Goal: Task Accomplishment & Management: Complete application form

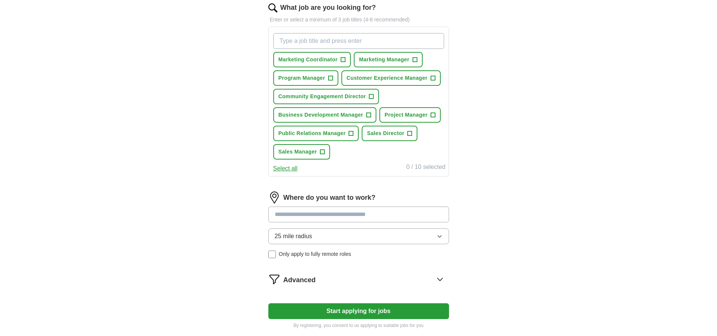
scroll to position [263, 0]
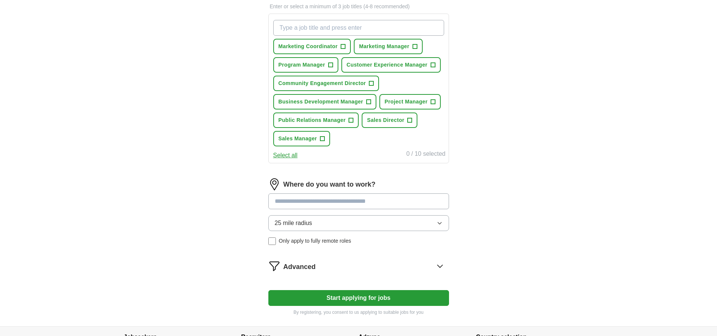
click at [358, 203] on input at bounding box center [358, 201] width 181 height 16
type input "*******"
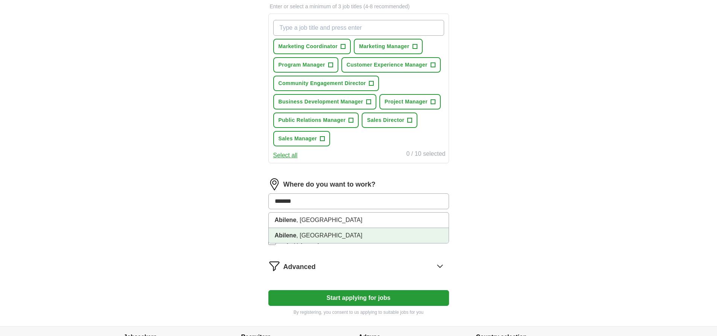
click at [302, 232] on li "[GEOGRAPHIC_DATA] , [GEOGRAPHIC_DATA]" at bounding box center [359, 235] width 180 height 15
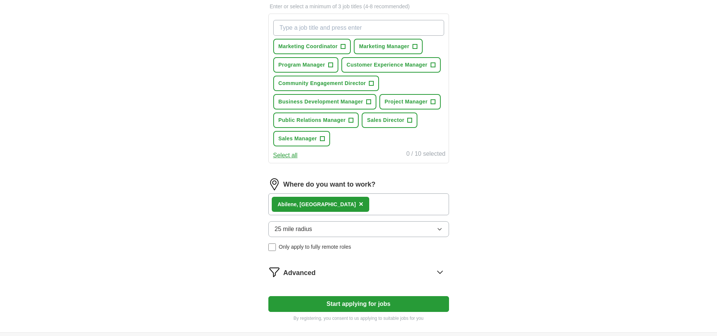
click at [505, 229] on div "ApplyIQ Let ApplyIQ do the hard work of searching and applying for jobs. Just t…" at bounding box center [358, 46] width 481 height 573
click at [374, 305] on button "Start applying for jobs" at bounding box center [358, 304] width 181 height 16
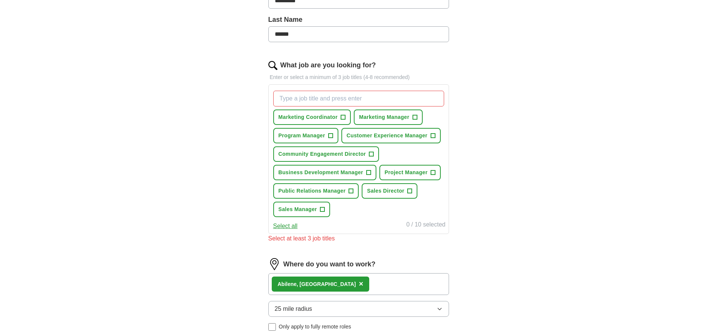
scroll to position [188, 0]
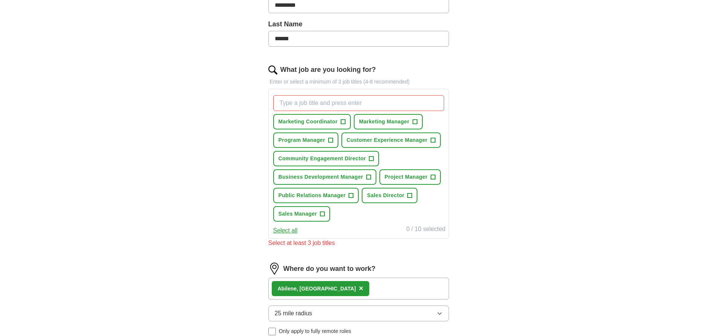
click at [563, 210] on div "ApplyIQ Let ApplyIQ do the hard work of searching and applying for jobs. Just t…" at bounding box center [358, 142] width 481 height 615
click at [411, 120] on button "Marketing Manager +" at bounding box center [388, 121] width 69 height 15
click at [343, 194] on span "Public Relations Manager" at bounding box center [311, 195] width 67 height 8
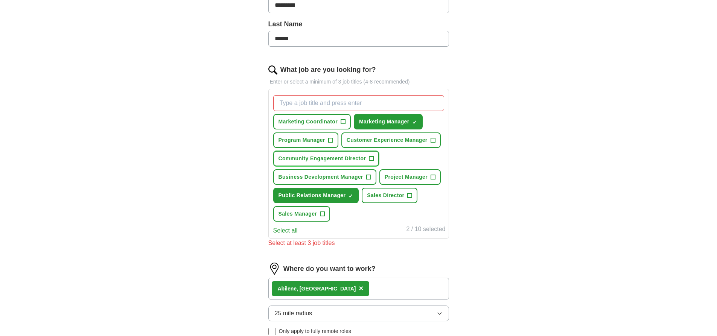
click at [358, 158] on span "Community Engagement Director" at bounding box center [322, 159] width 88 height 8
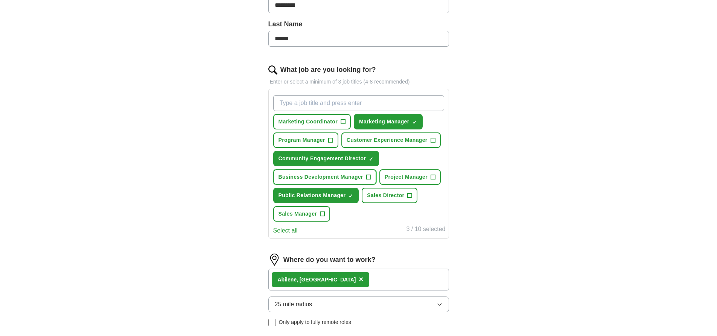
click at [355, 173] on span "Business Development Manager" at bounding box center [320, 177] width 85 height 8
click at [406, 141] on span "Customer Experience Manager" at bounding box center [386, 140] width 81 height 8
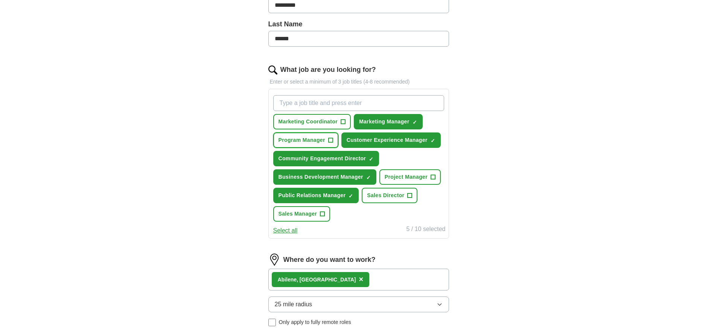
click at [315, 135] on button "Program Manager +" at bounding box center [305, 139] width 65 height 15
click at [317, 125] on span "Marketing Coordinator" at bounding box center [307, 122] width 59 height 8
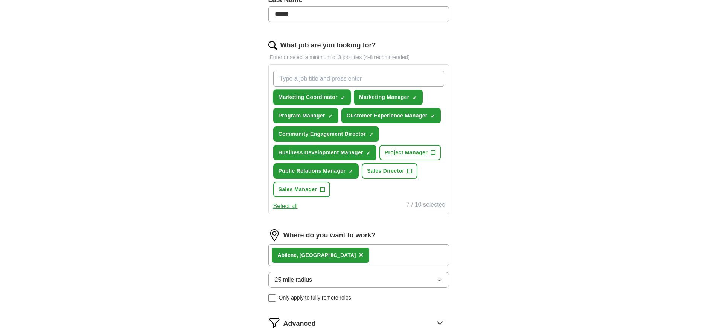
scroll to position [226, 0]
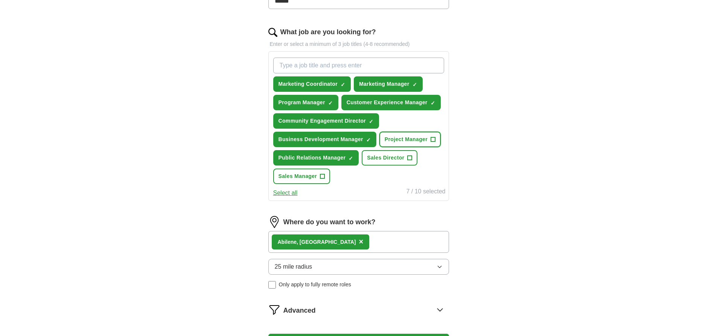
click at [405, 140] on span "Project Manager" at bounding box center [405, 139] width 43 height 8
click at [393, 155] on span "Sales Director" at bounding box center [385, 158] width 37 height 8
click at [312, 177] on span "Sales Manager" at bounding box center [297, 176] width 39 height 8
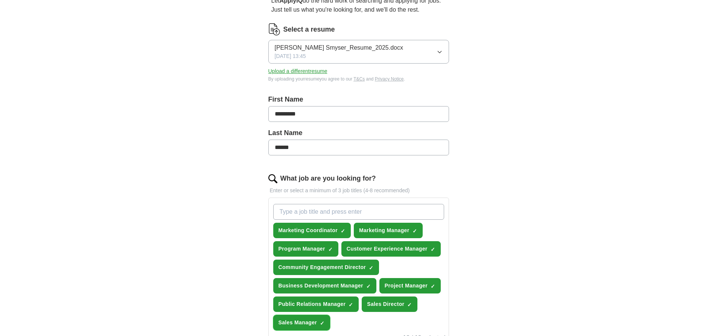
scroll to position [0, 0]
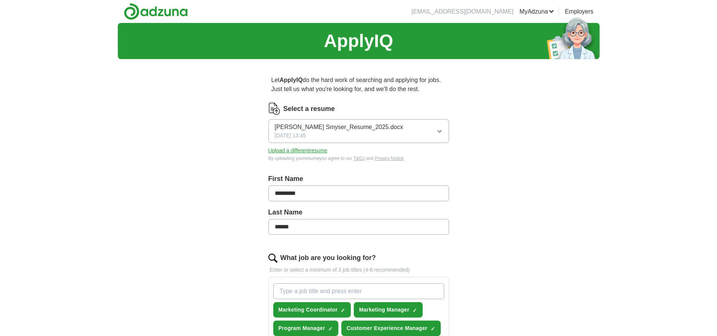
click at [132, 11] on img at bounding box center [156, 11] width 64 height 17
